Goal: Check status: Check status

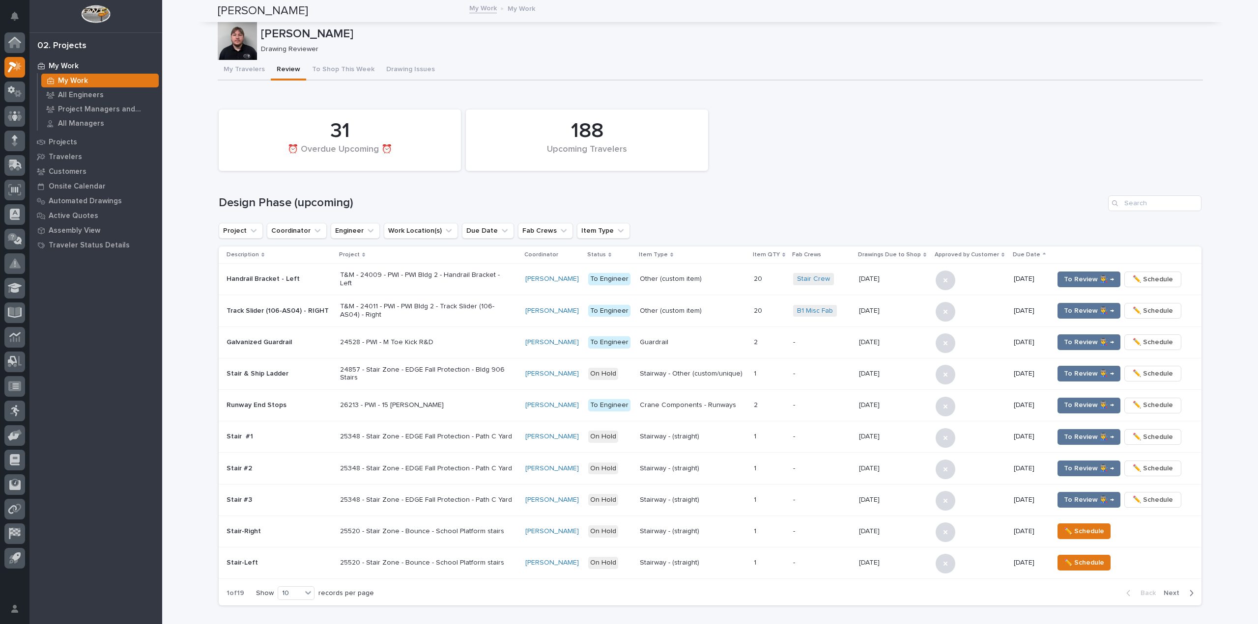
scroll to position [590, 0]
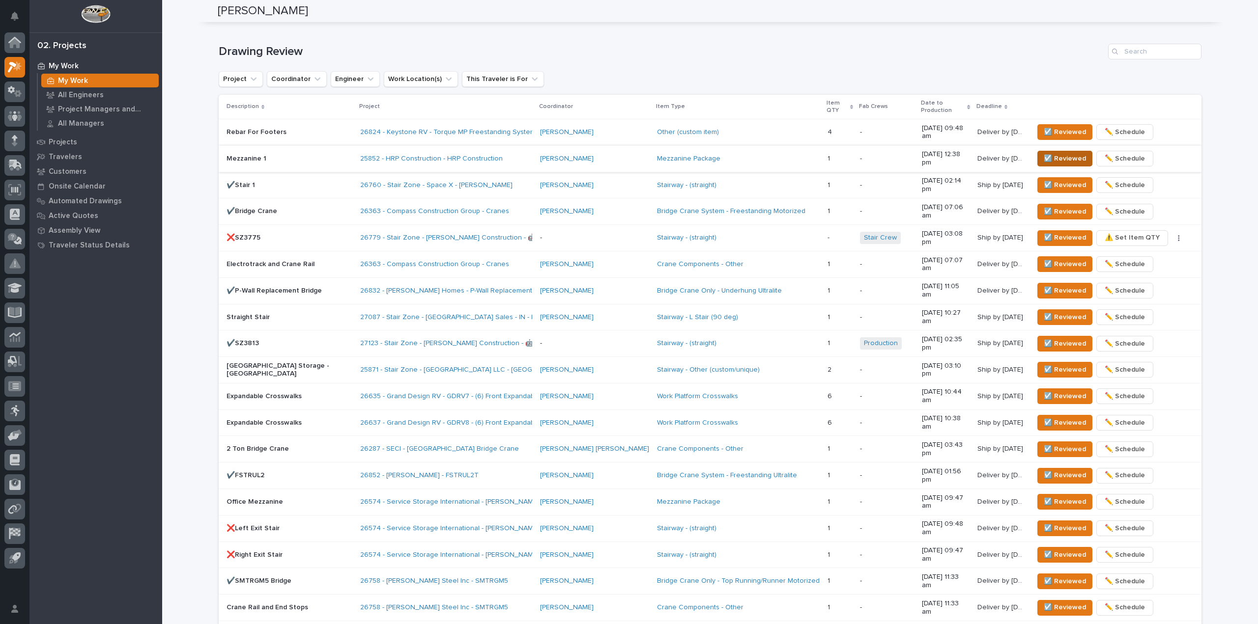
click at [1044, 153] on span "☑️ Reviewed" at bounding box center [1065, 159] width 42 height 12
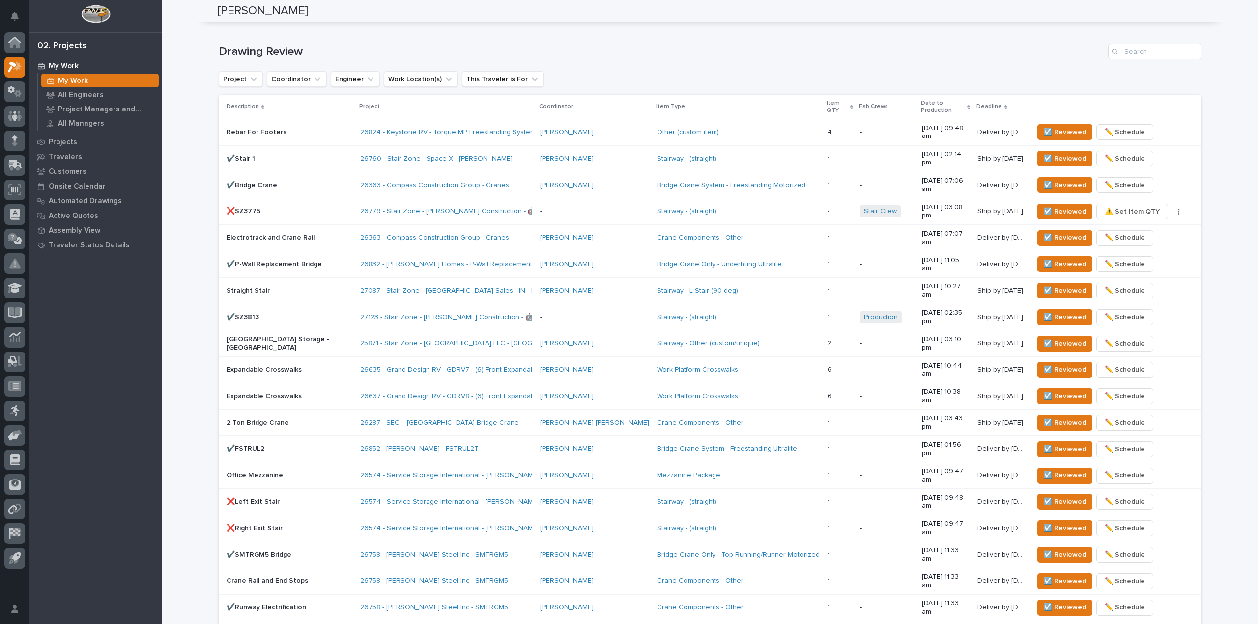
scroll to position [581, 0]
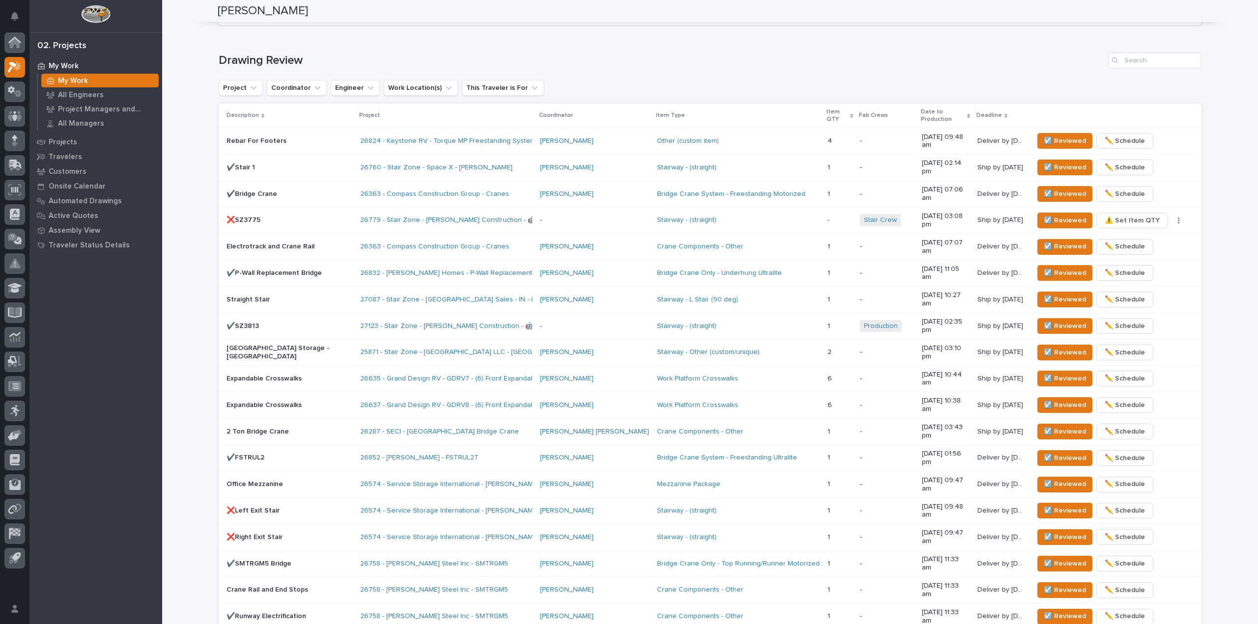
click at [65, 467] on div "My Work My Work All Engineers Project Managers and Engineers All Managers Proje…" at bounding box center [95, 341] width 133 height 566
click at [388, 46] on div "Loading... Saving… Drawing Review Project Coordinator Engineer Work Location(s)…" at bounding box center [710, 362] width 983 height 658
click at [278, 164] on p "✔️Stair 1" at bounding box center [289, 168] width 126 height 8
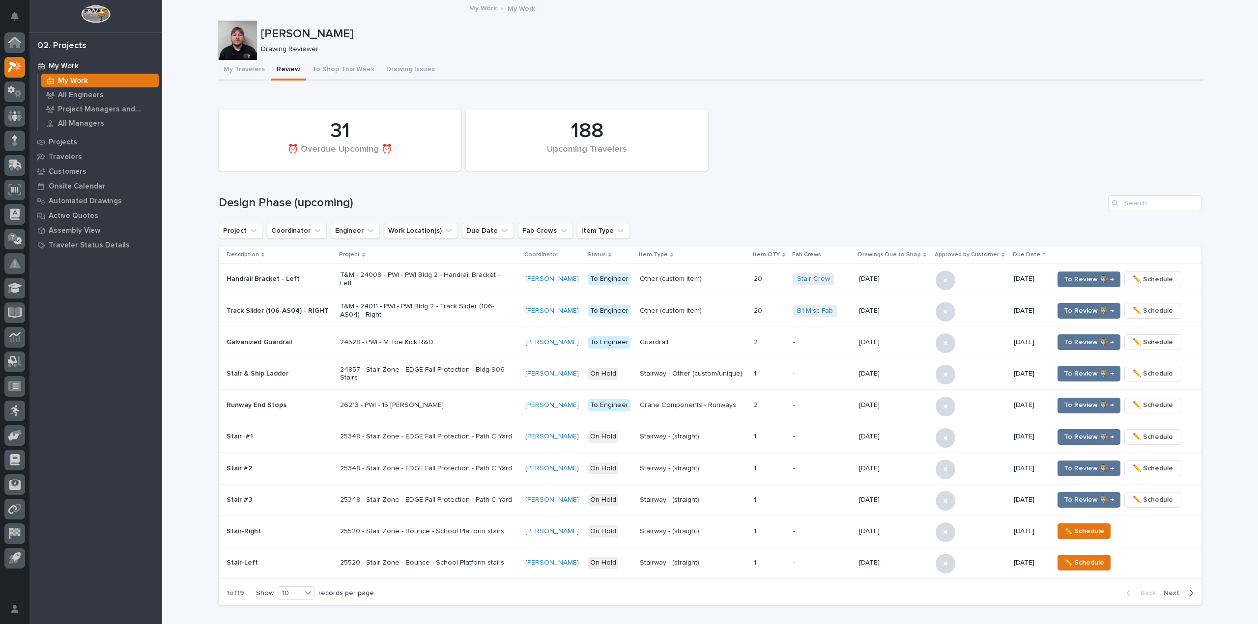
click at [655, 15] on div "My Work My Work" at bounding box center [709, 9] width 491 height 14
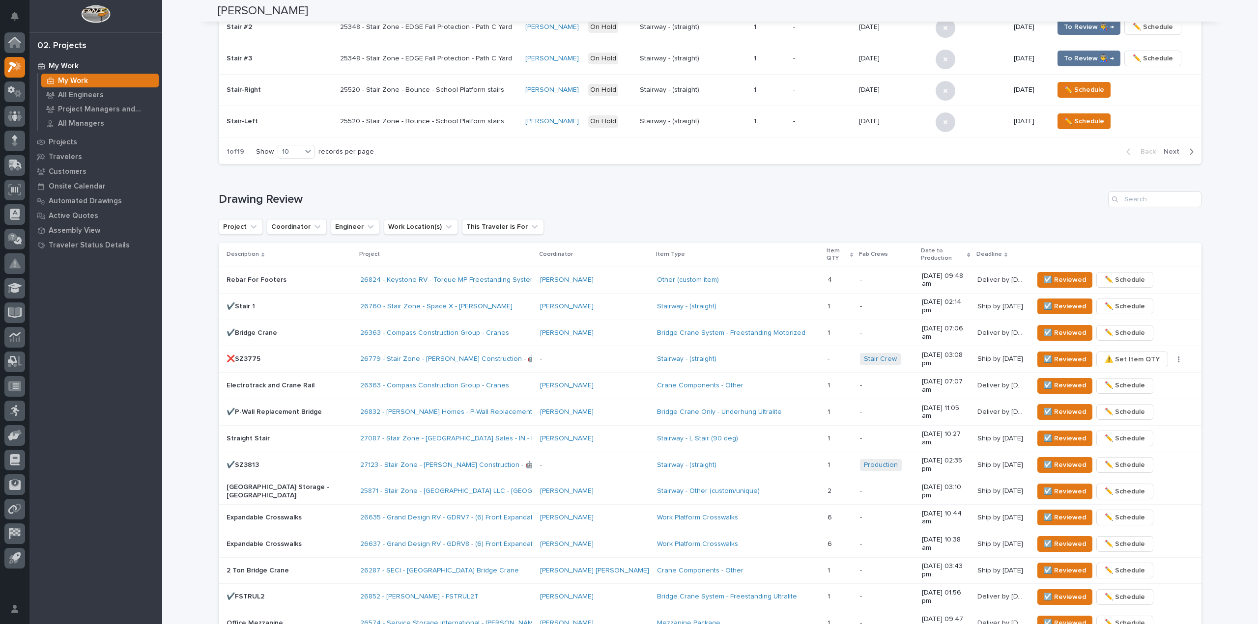
scroll to position [442, 0]
click at [1046, 300] on span "☑️ Reviewed" at bounding box center [1065, 306] width 42 height 12
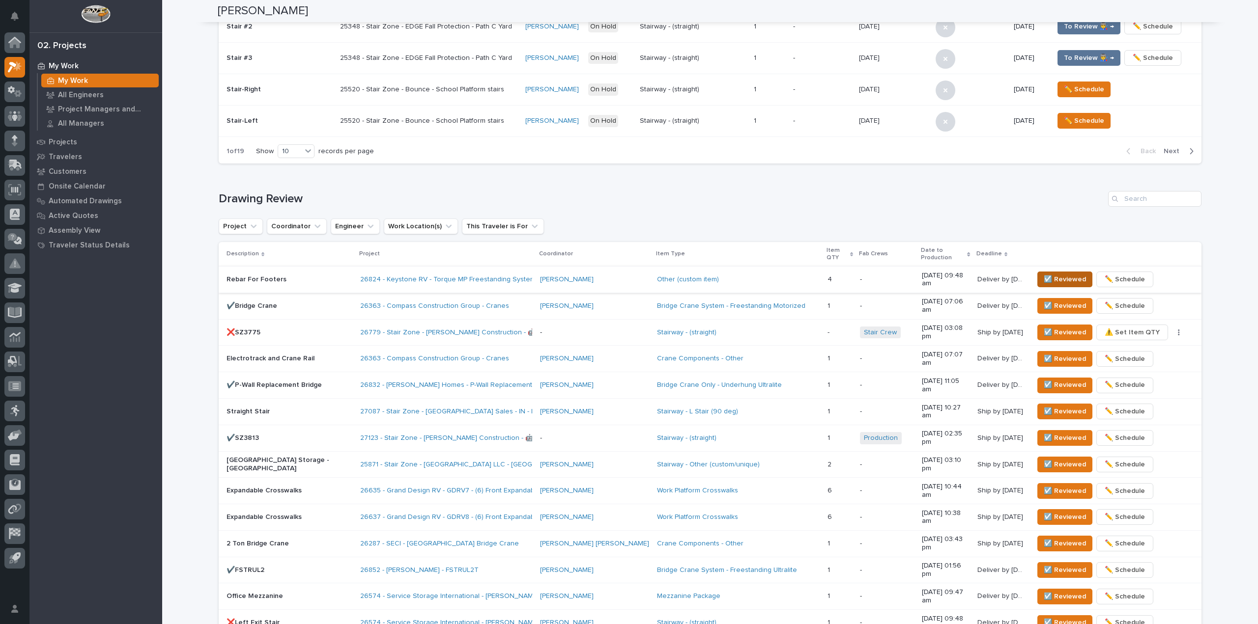
scroll to position [433, 0]
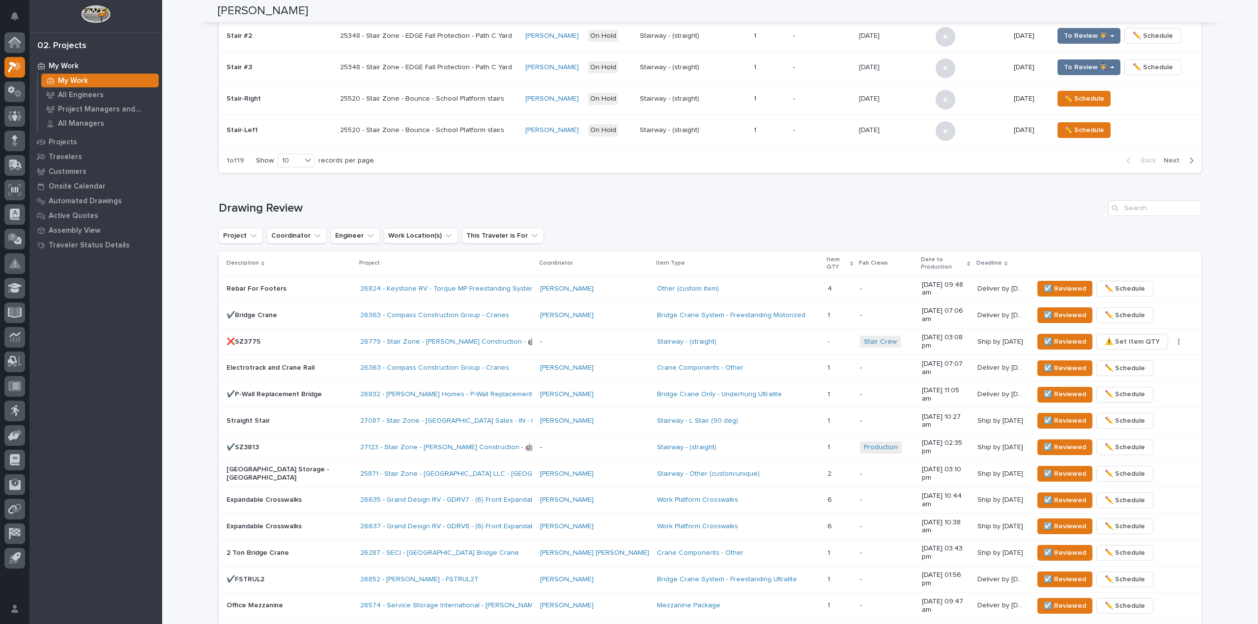
click at [304, 338] on p "❌SZ3775" at bounding box center [289, 342] width 126 height 8
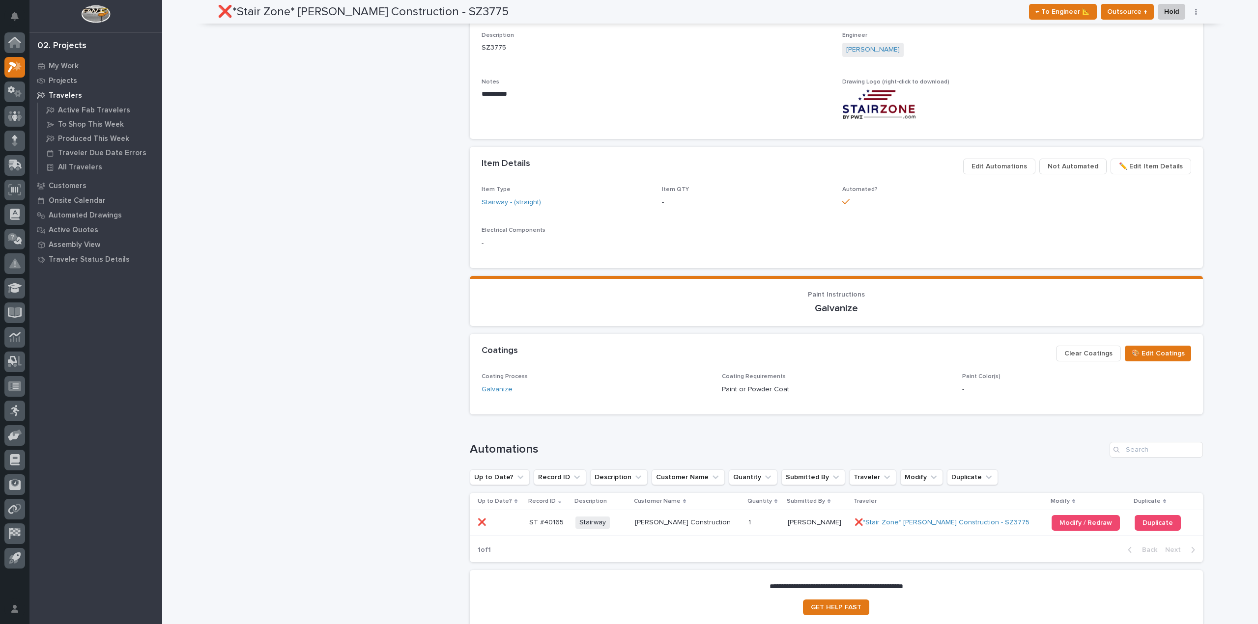
scroll to position [482, 0]
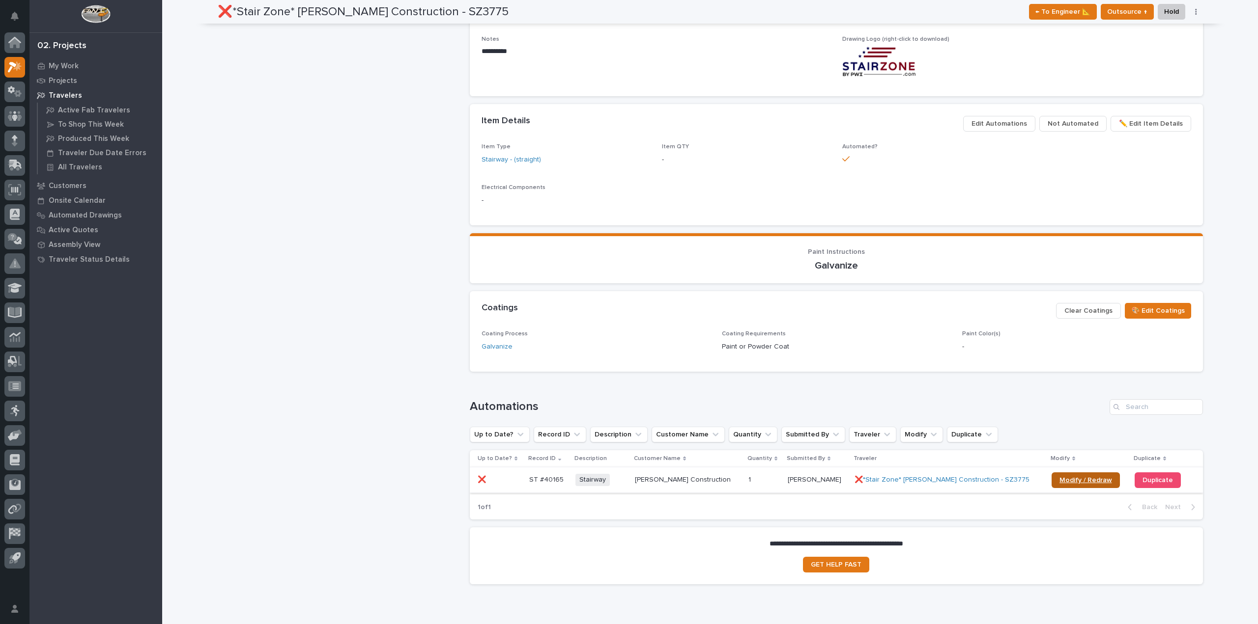
click at [1051, 483] on link "Modify / Redraw" at bounding box center [1085, 481] width 68 height 16
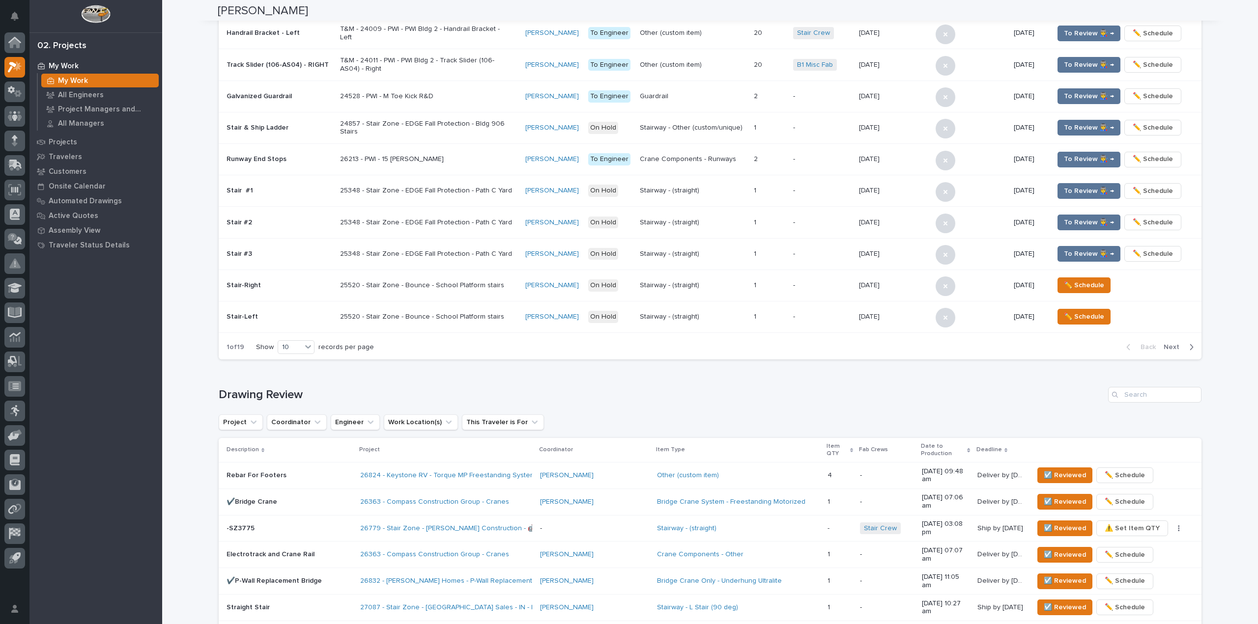
scroll to position [393, 0]
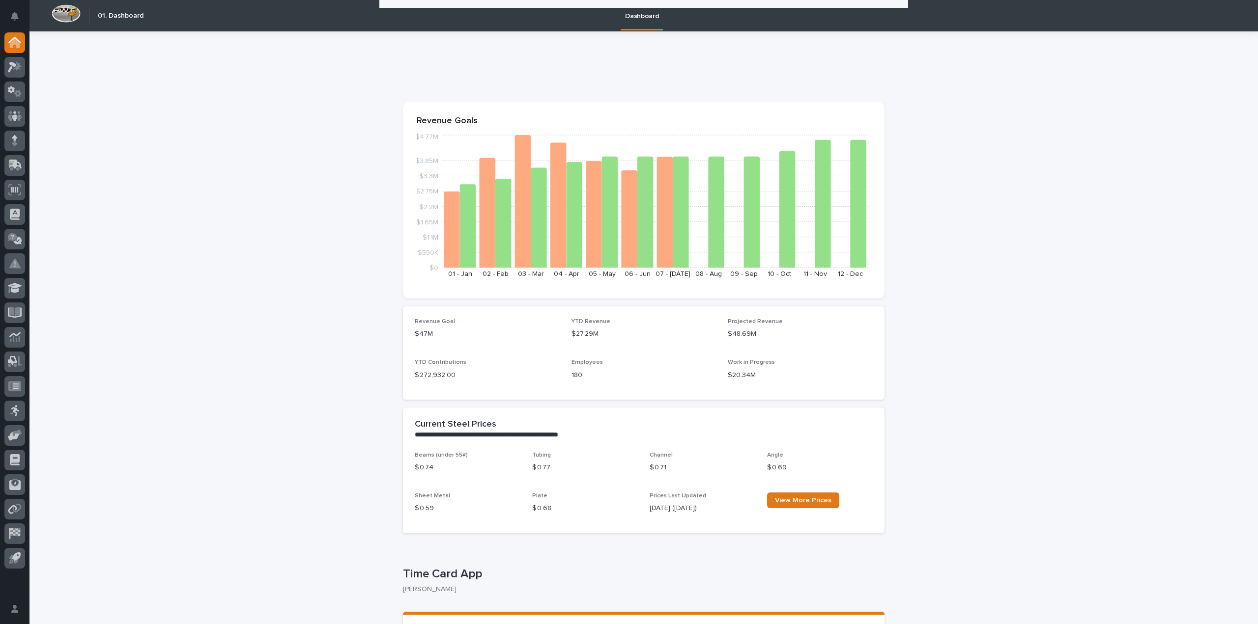
scroll to position [197, 0]
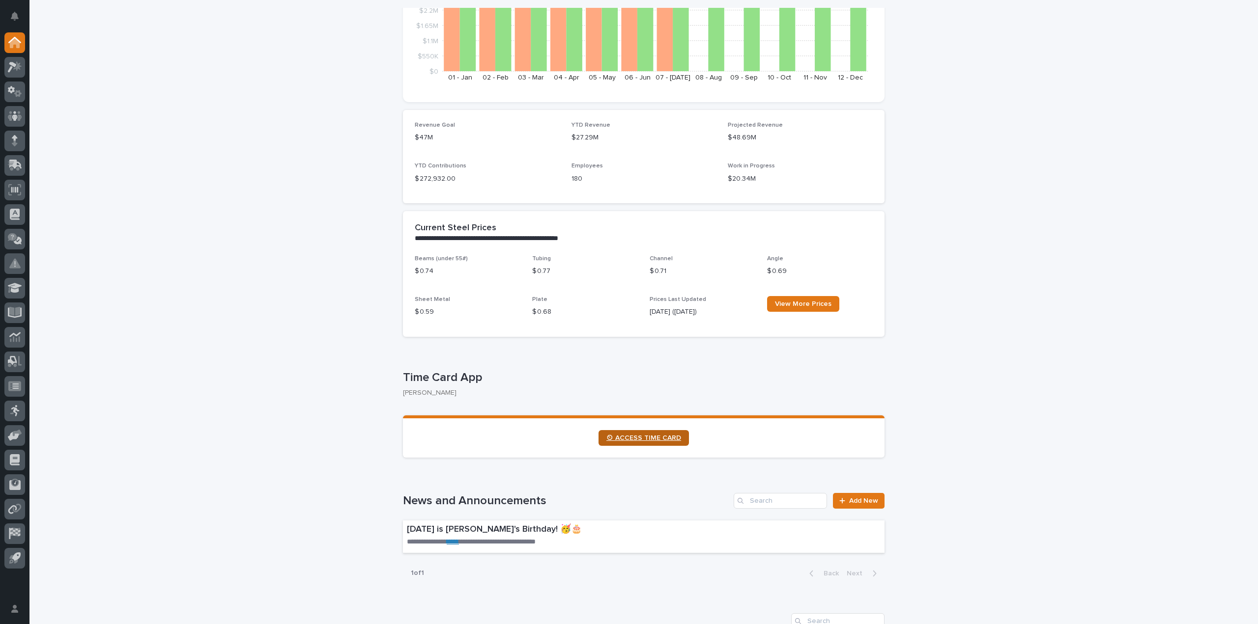
click at [623, 445] on link "⏲ ACCESS TIME CARD" at bounding box center [643, 438] width 90 height 16
